Goal: Transaction & Acquisition: Download file/media

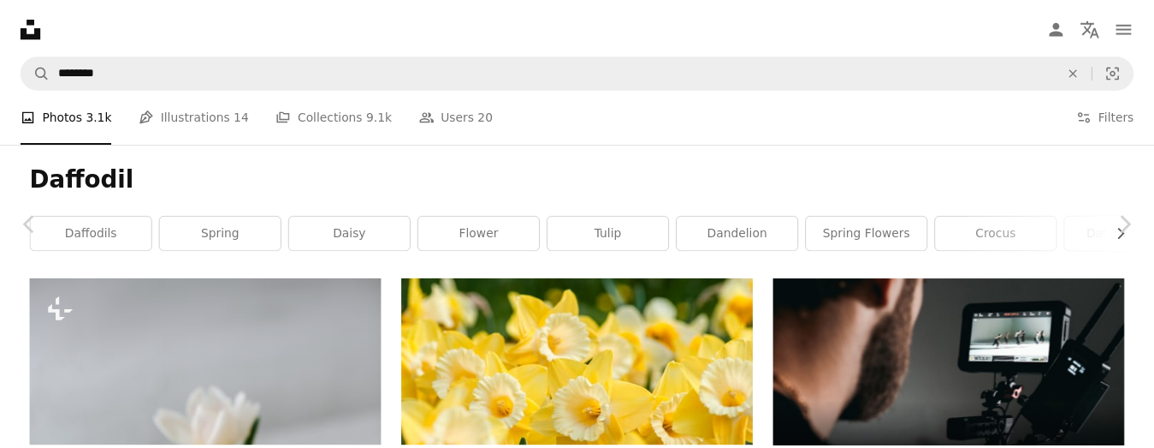
scroll to position [965, 0]
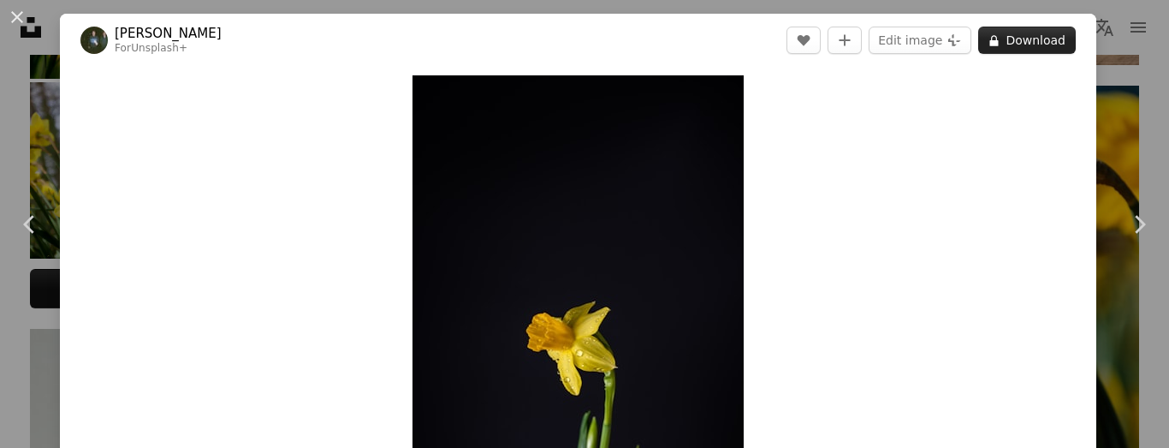
click at [1016, 46] on button "A lock Download" at bounding box center [1027, 40] width 98 height 27
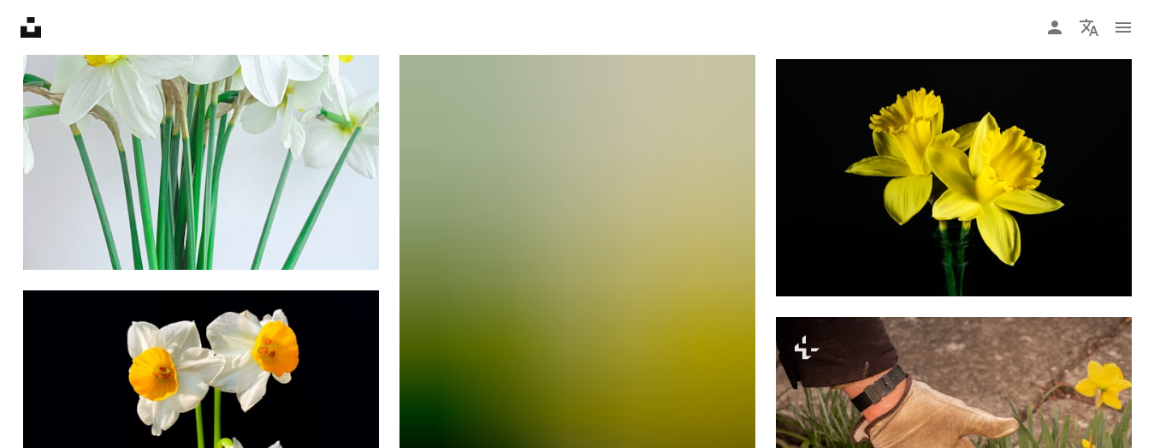
scroll to position [11085, 0]
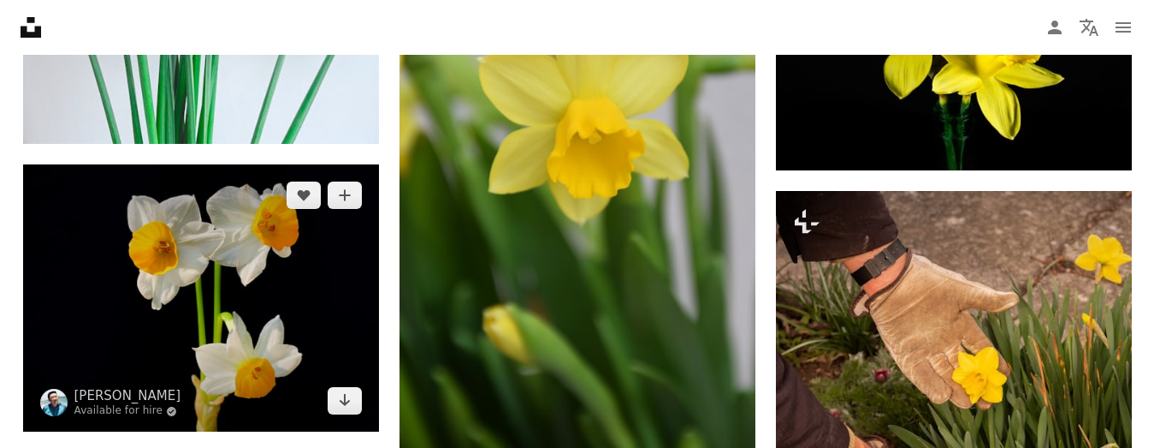
click at [338, 271] on img at bounding box center [201, 297] width 356 height 267
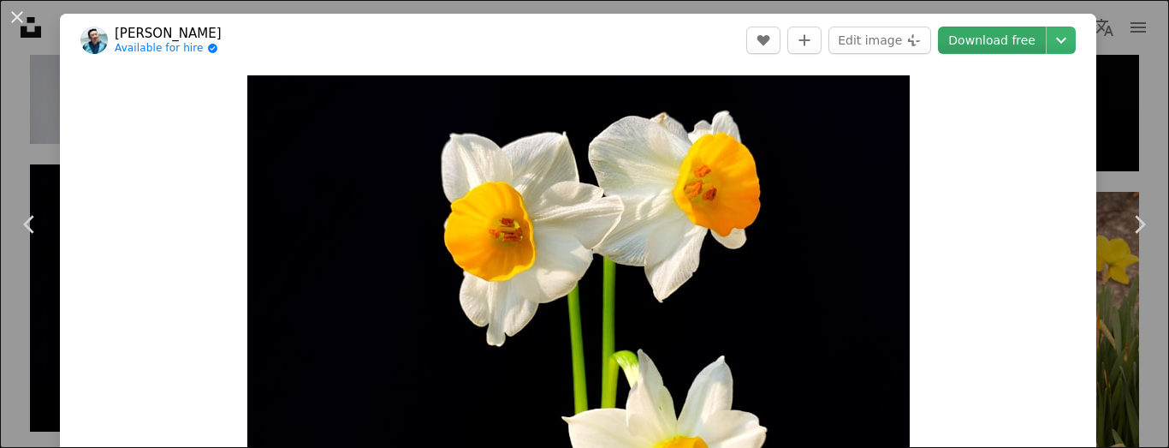
click at [1005, 44] on link "Download free" at bounding box center [992, 40] width 108 height 27
